Goal: Subscribe to service/newsletter

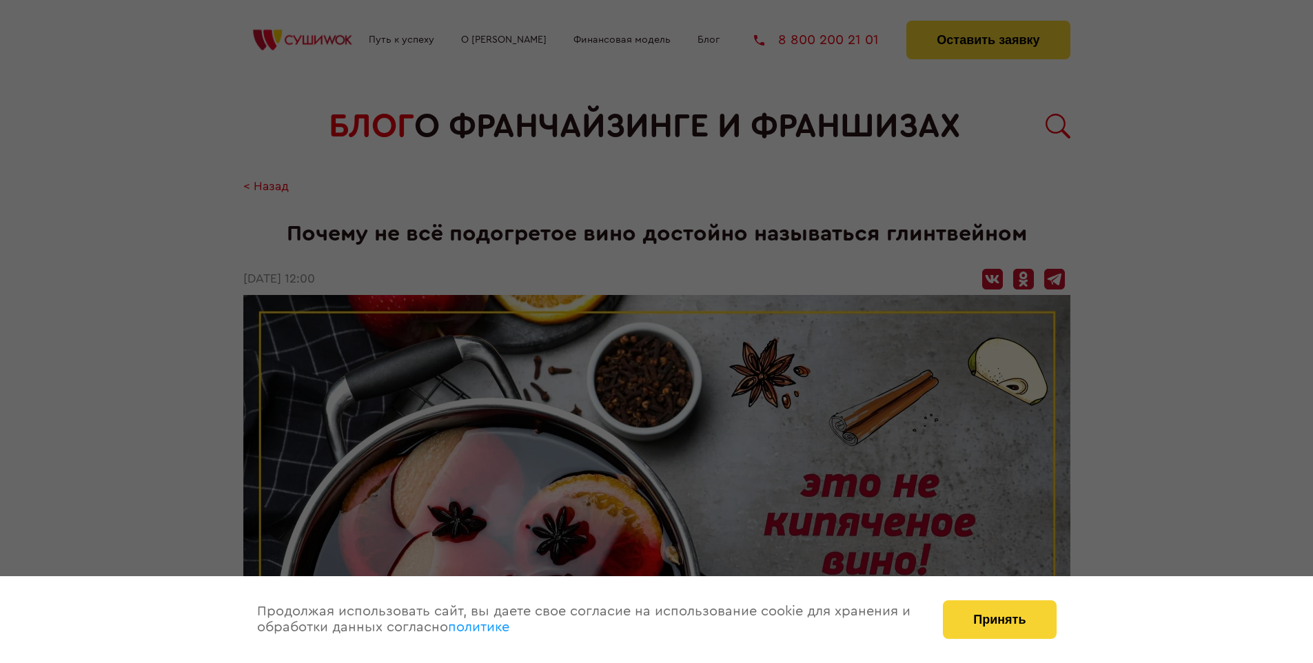
scroll to position [1513, 0]
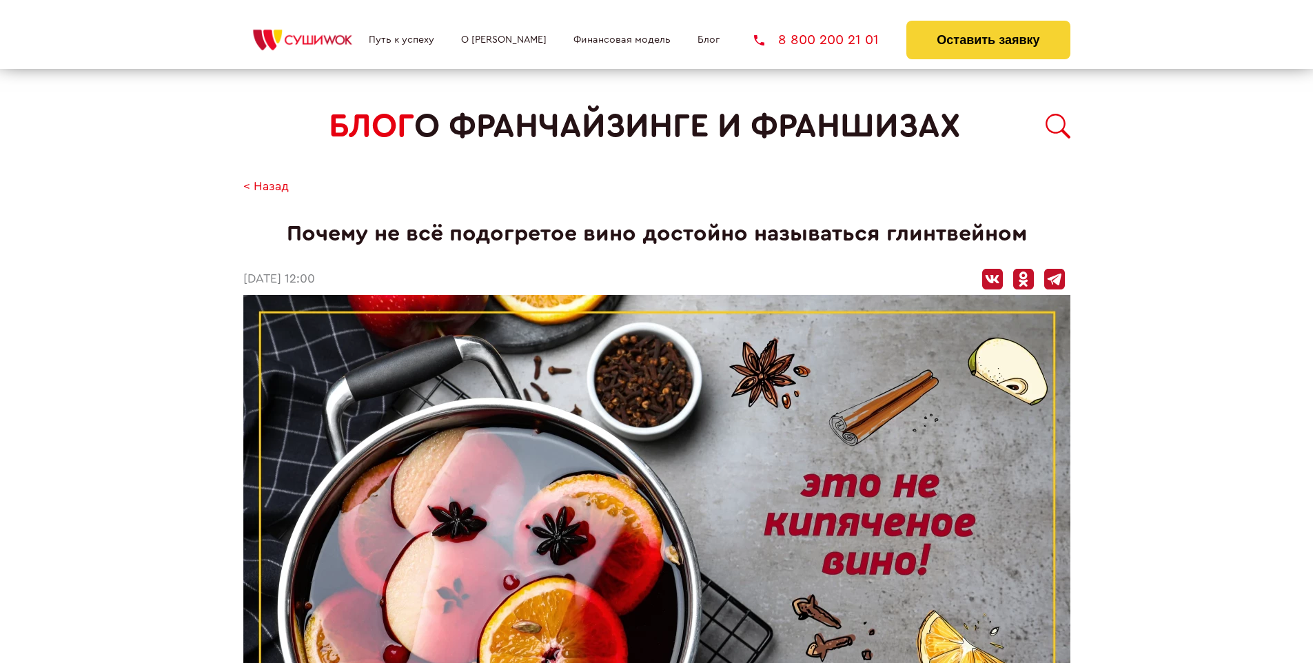
scroll to position [1513, 0]
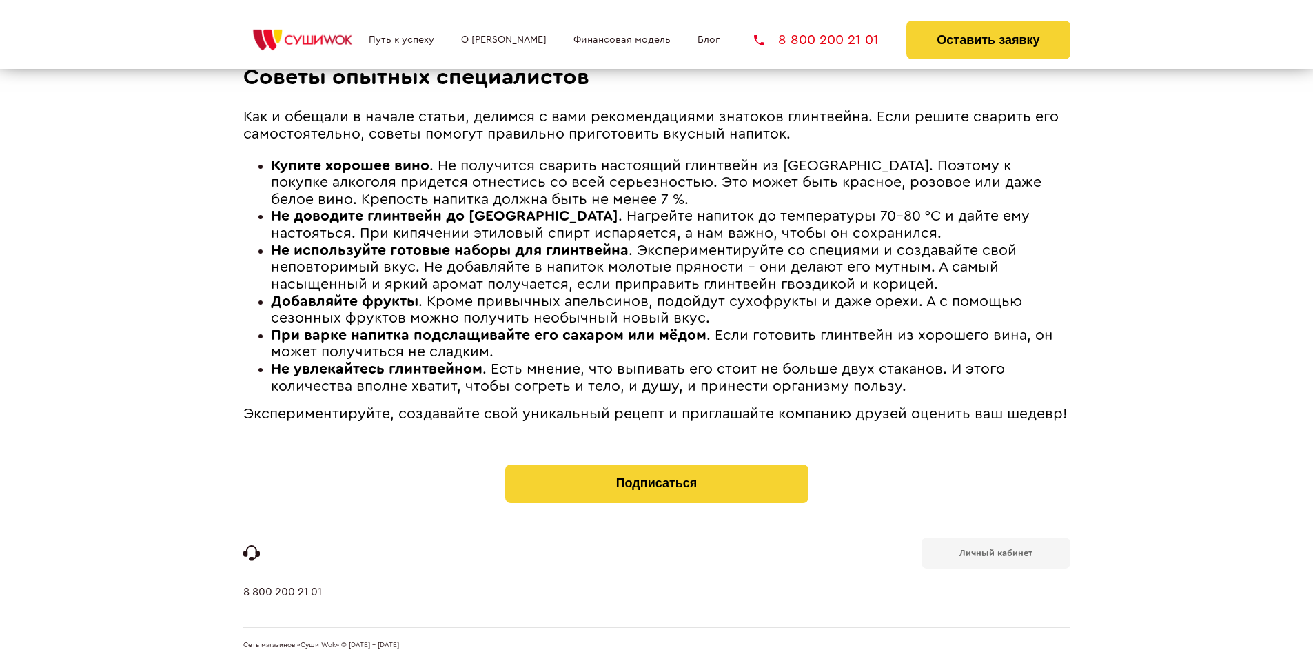
click at [995, 551] on b "Личный кабинет" at bounding box center [996, 553] width 73 height 9
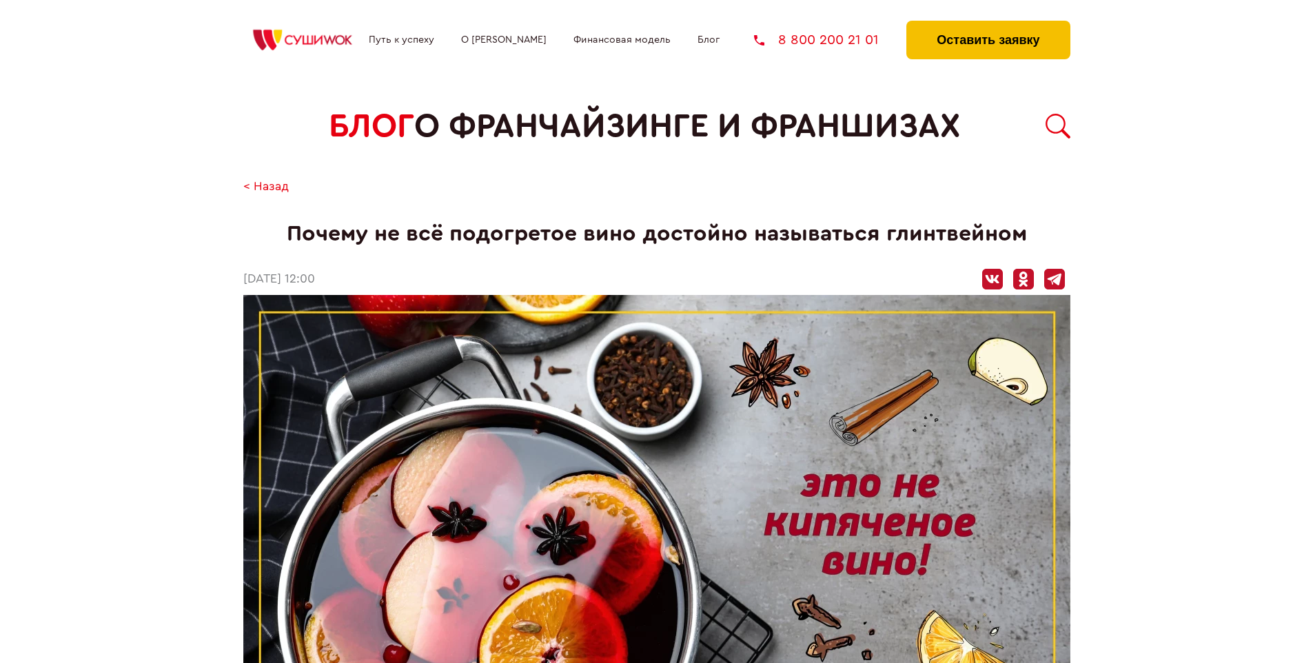
click at [988, 24] on button "Оставить заявку" at bounding box center [987, 40] width 163 height 39
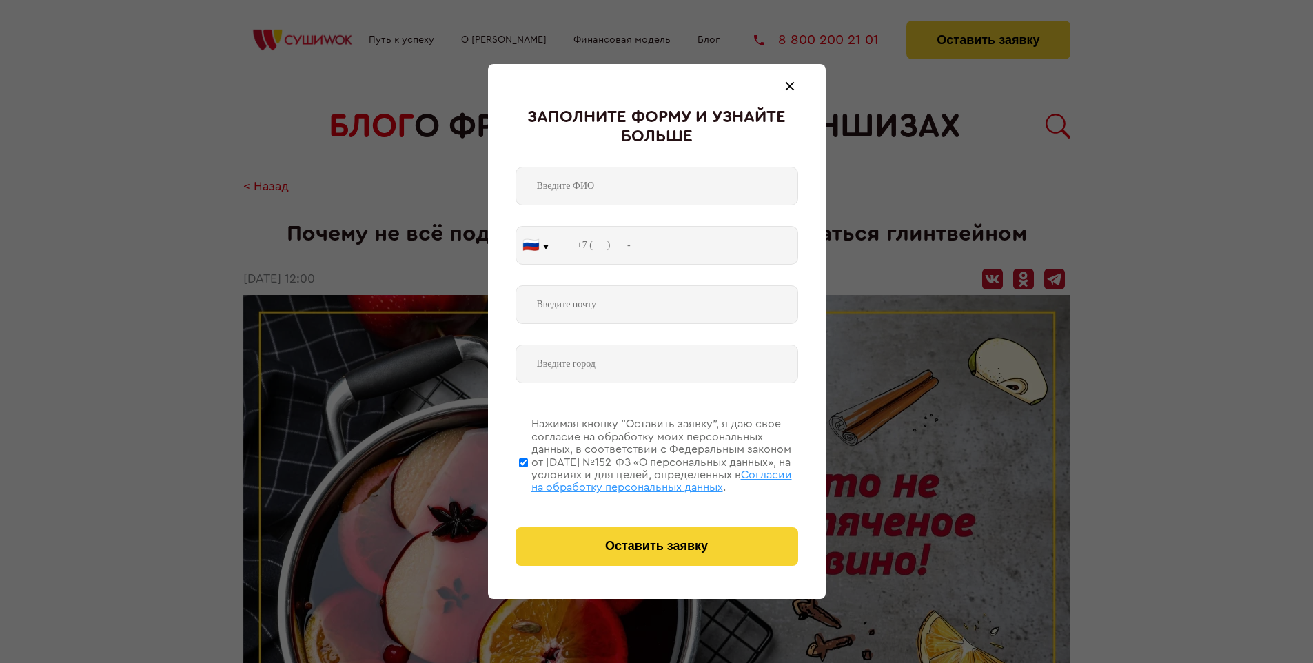
click at [639, 479] on span "Согласии на обработку персональных данных" at bounding box center [661, 480] width 261 height 23
click at [528, 479] on input "Нажимая кнопку “Оставить заявку”, я даю свое согласие на обработку моих персона…" at bounding box center [523, 462] width 9 height 110
checkbox input "false"
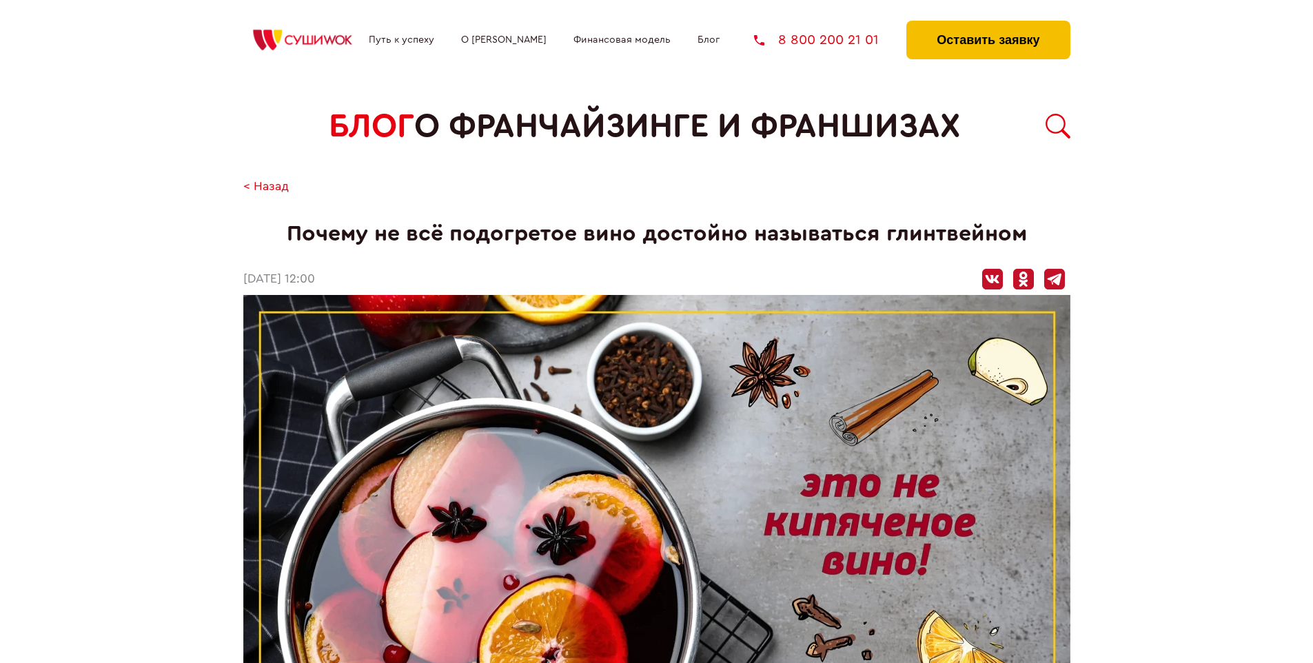
click at [988, 24] on button "Оставить заявку" at bounding box center [987, 40] width 163 height 39
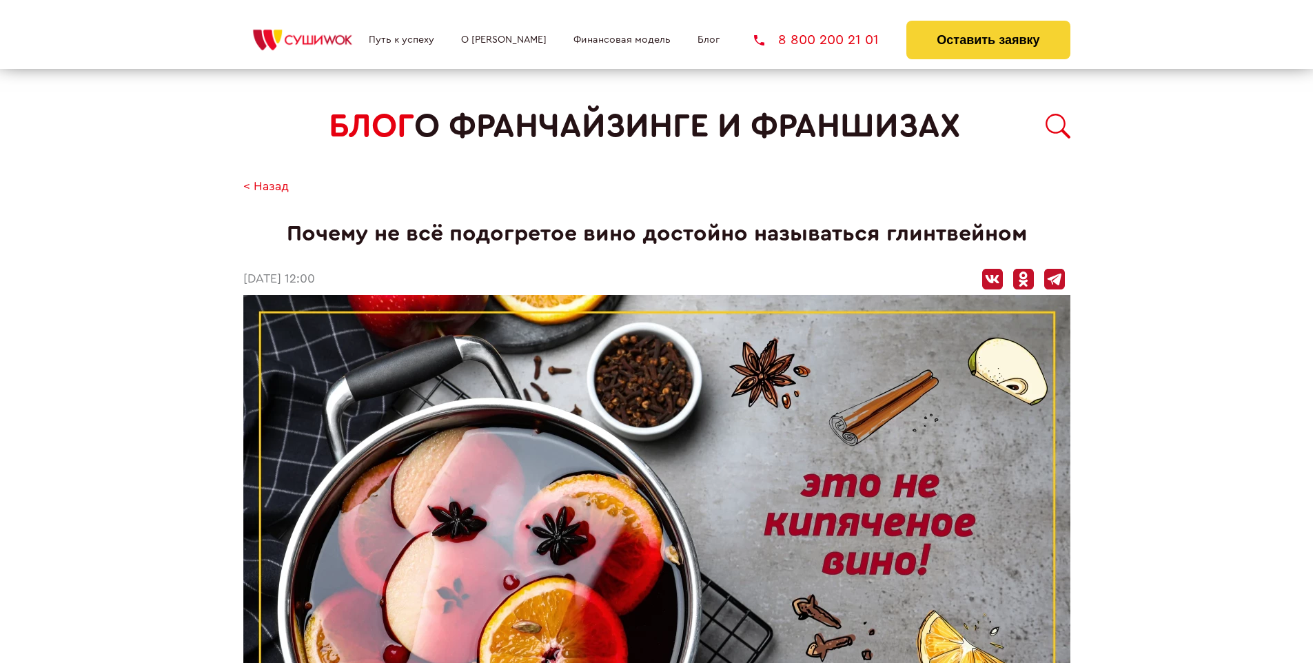
scroll to position [1513, 0]
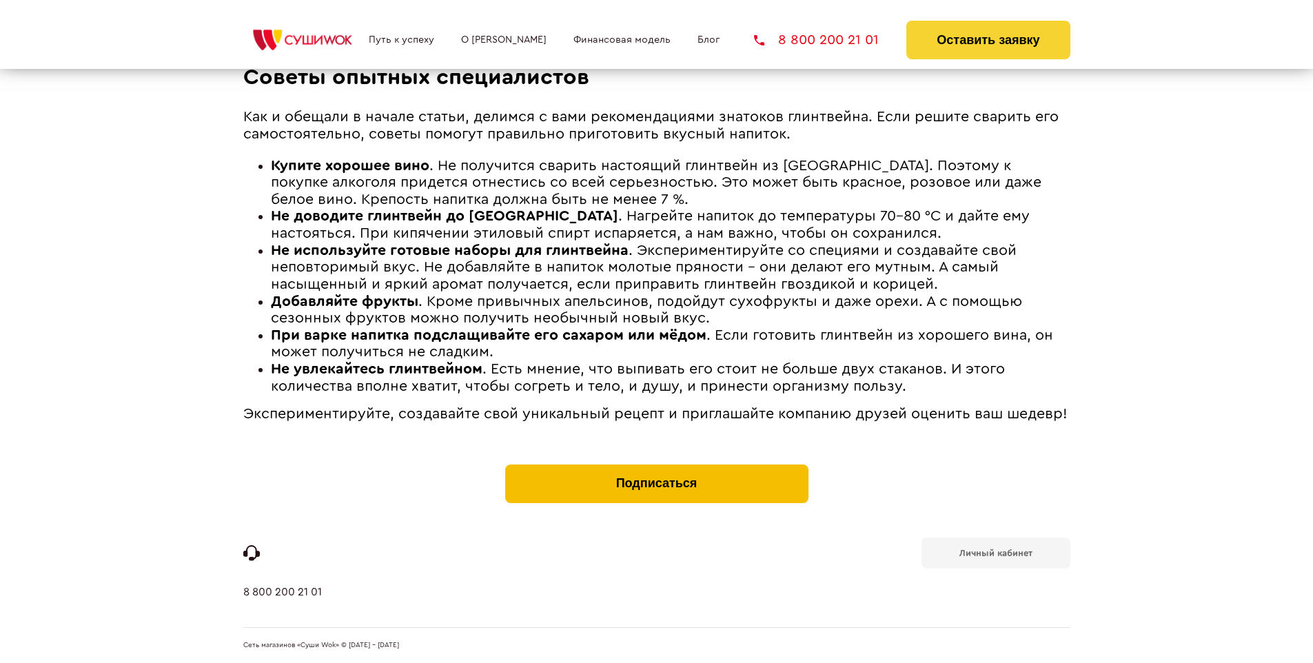
click at [656, 467] on button "Подписаться" at bounding box center [656, 484] width 303 height 39
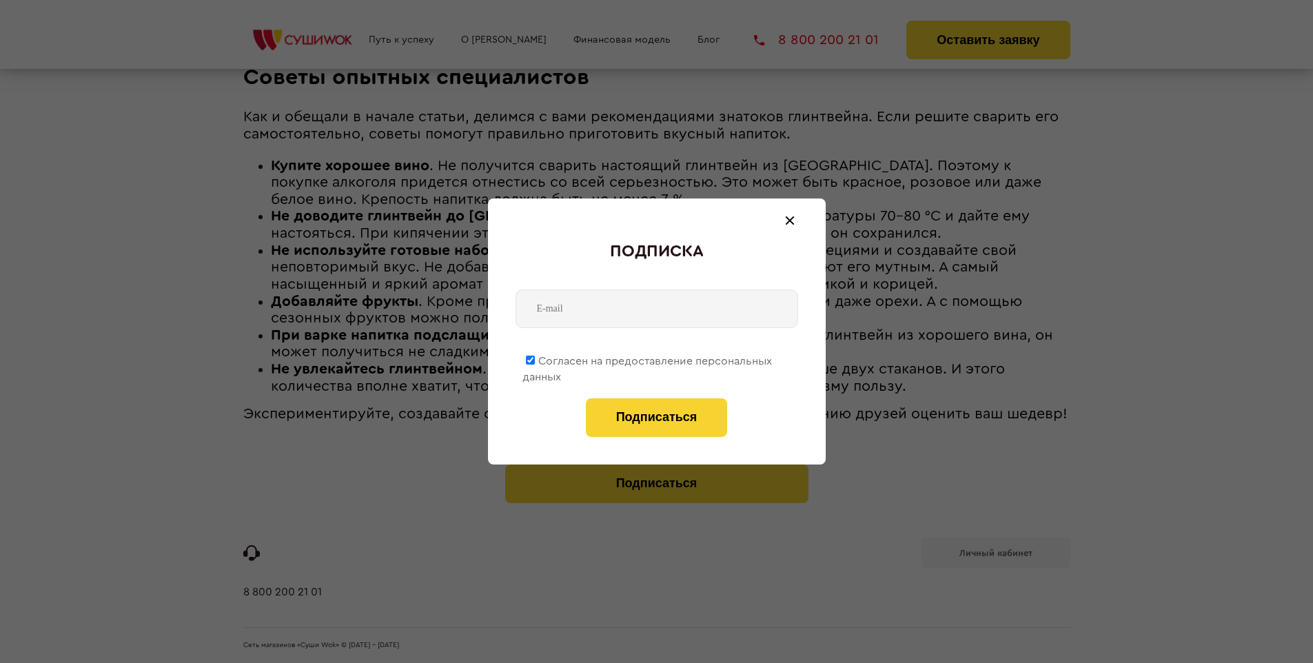
click at [648, 358] on span "Согласен на предоставление персональных данных" at bounding box center [648, 369] width 250 height 27
click at [535, 358] on input "Согласен на предоставление персональных данных" at bounding box center [530, 360] width 9 height 9
checkbox input "false"
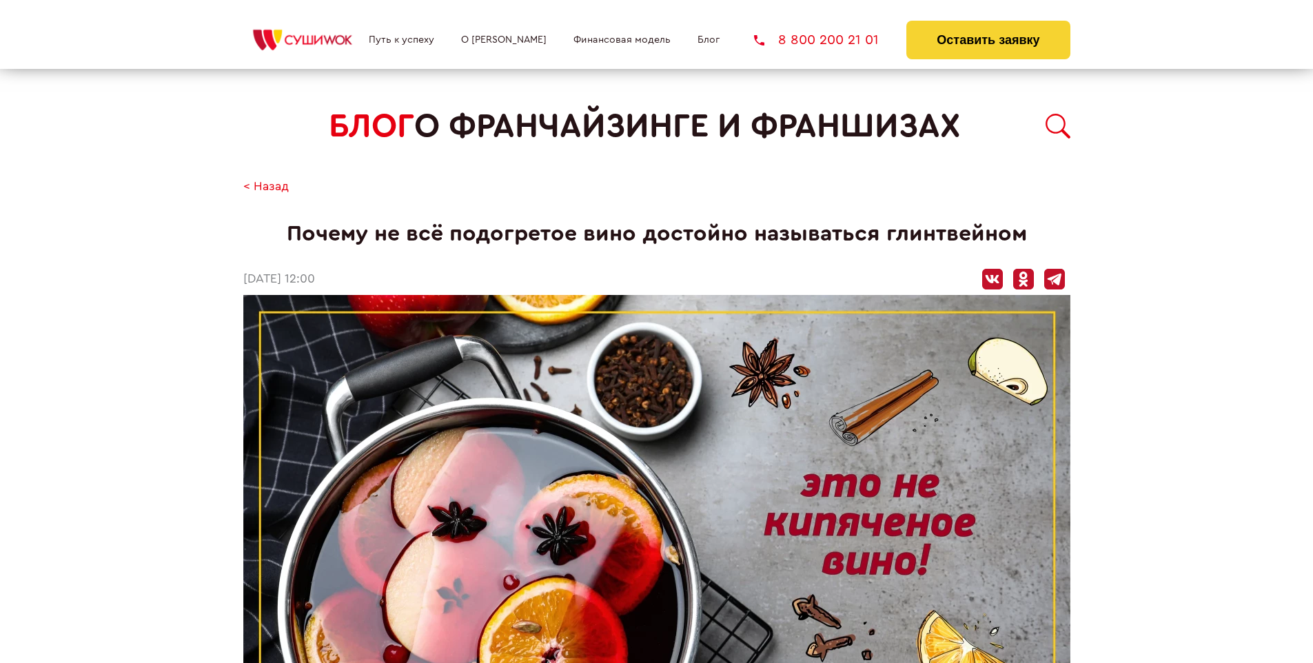
scroll to position [1513, 0]
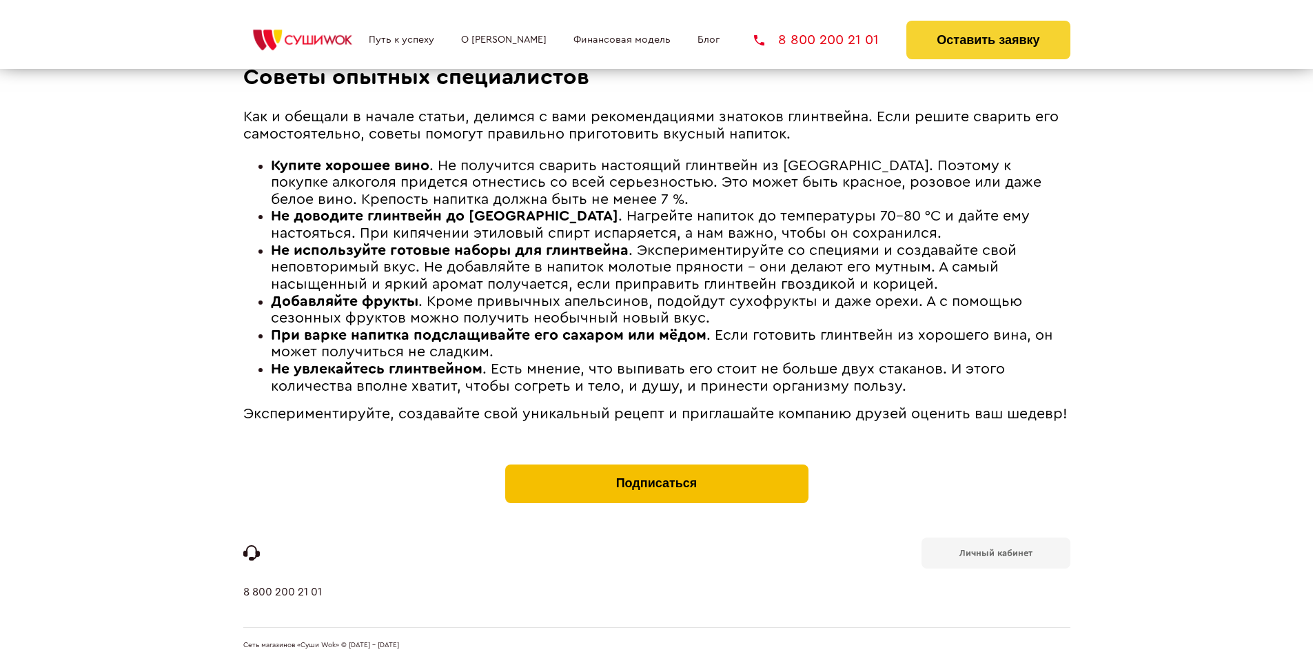
click at [656, 467] on button "Подписаться" at bounding box center [656, 484] width 303 height 39
